Goal: Navigation & Orientation: Find specific page/section

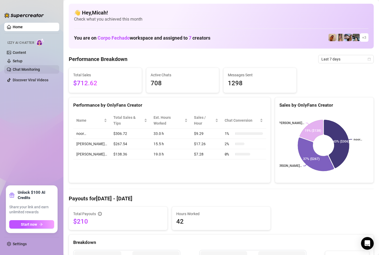
click at [24, 67] on link "Chat Monitoring" at bounding box center [26, 69] width 27 height 4
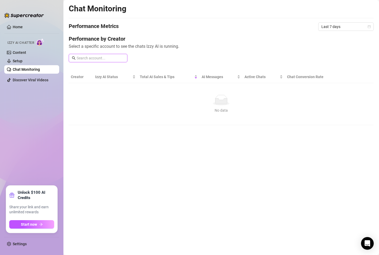
click at [84, 57] on input "text" at bounding box center [101, 58] width 48 height 6
click at [26, 55] on link "Content" at bounding box center [19, 53] width 13 height 4
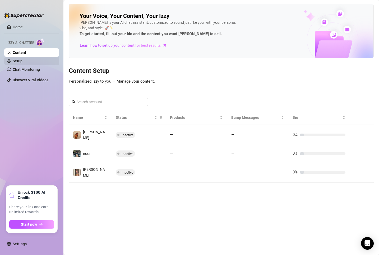
click at [20, 62] on link "Setup" at bounding box center [18, 61] width 10 height 4
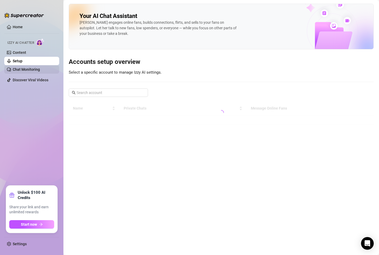
click at [21, 71] on link "Chat Monitoring" at bounding box center [26, 69] width 27 height 4
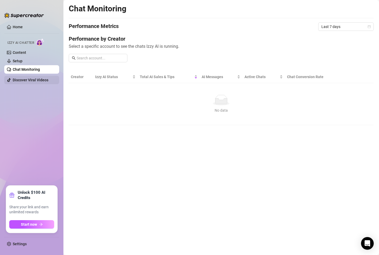
click at [22, 80] on link "Discover Viral Videos" at bounding box center [31, 80] width 36 height 4
